Goal: Transaction & Acquisition: Download file/media

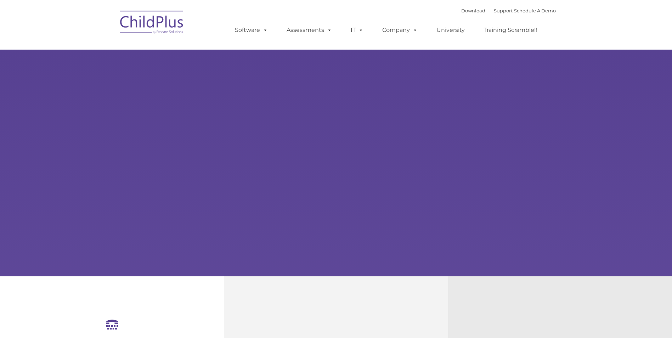
select select "MEDIUM"
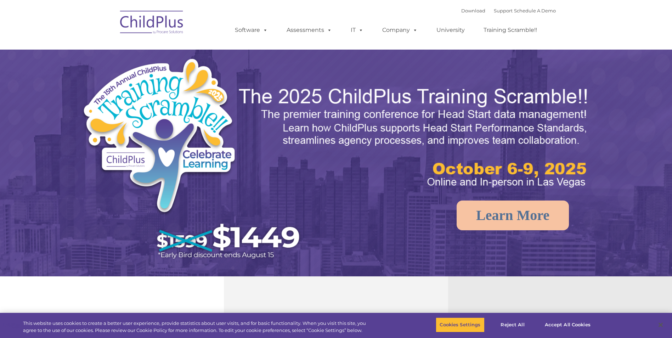
select select "MEDIUM"
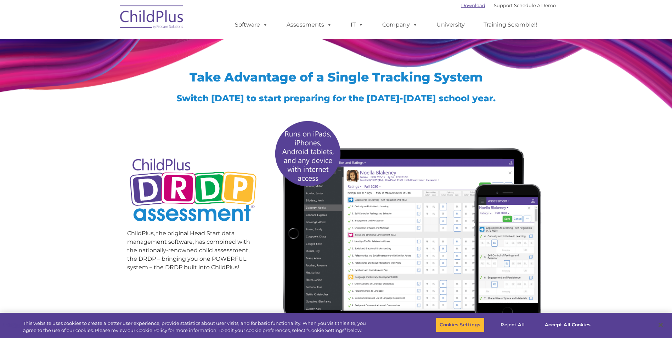
click at [464, 7] on link "Download" at bounding box center [473, 5] width 24 height 6
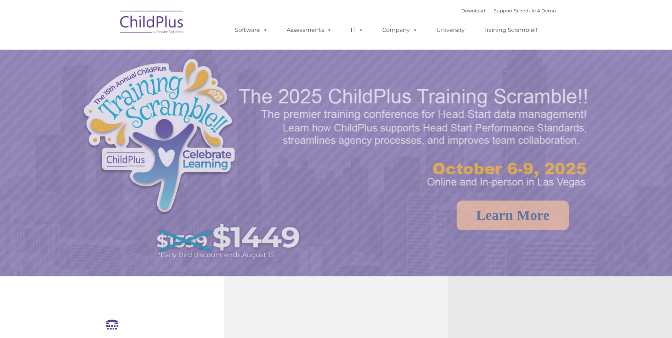
select select "MEDIUM"
